Goal: Task Accomplishment & Management: Complete application form

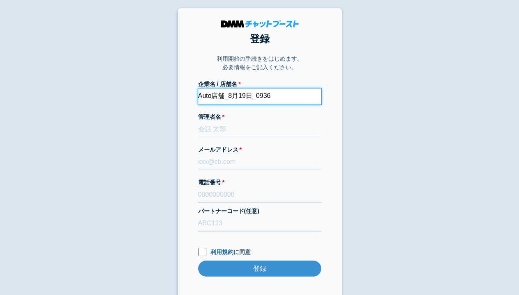
type input "Auto店舗_8月19日_0936"
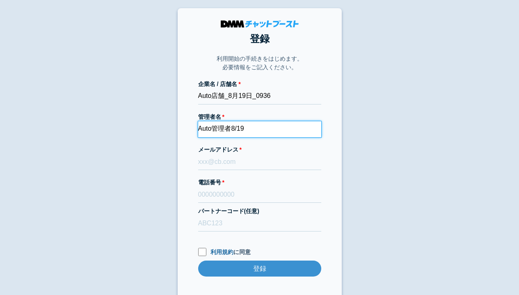
type input "Auto管理者8/19"
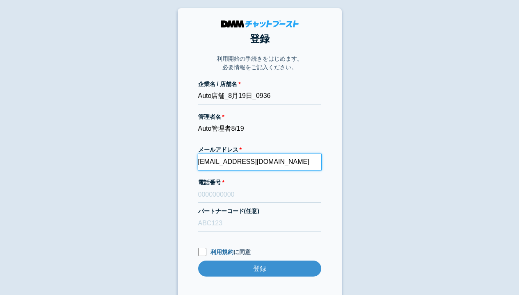
type input "[EMAIL_ADDRESS][DOMAIN_NAME]"
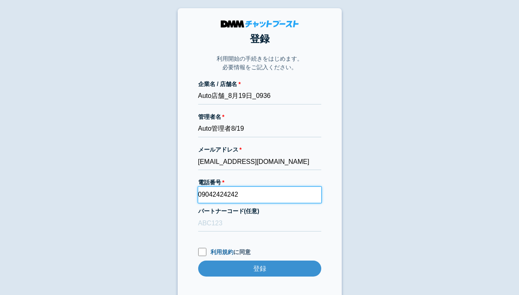
type input "09042424242"
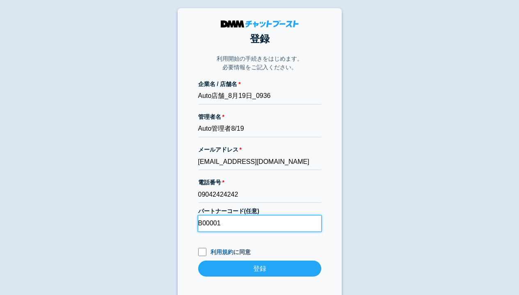
type input "B00001"
click at [202, 252] on input "利用規約 に同意" at bounding box center [202, 252] width 8 height 8
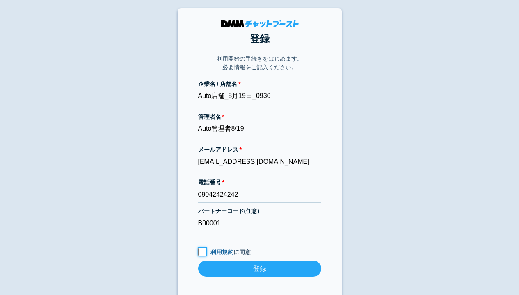
checkbox input "true"
click at [259, 269] on input "登録" at bounding box center [259, 269] width 123 height 16
